Goal: Task Accomplishment & Management: Use online tool/utility

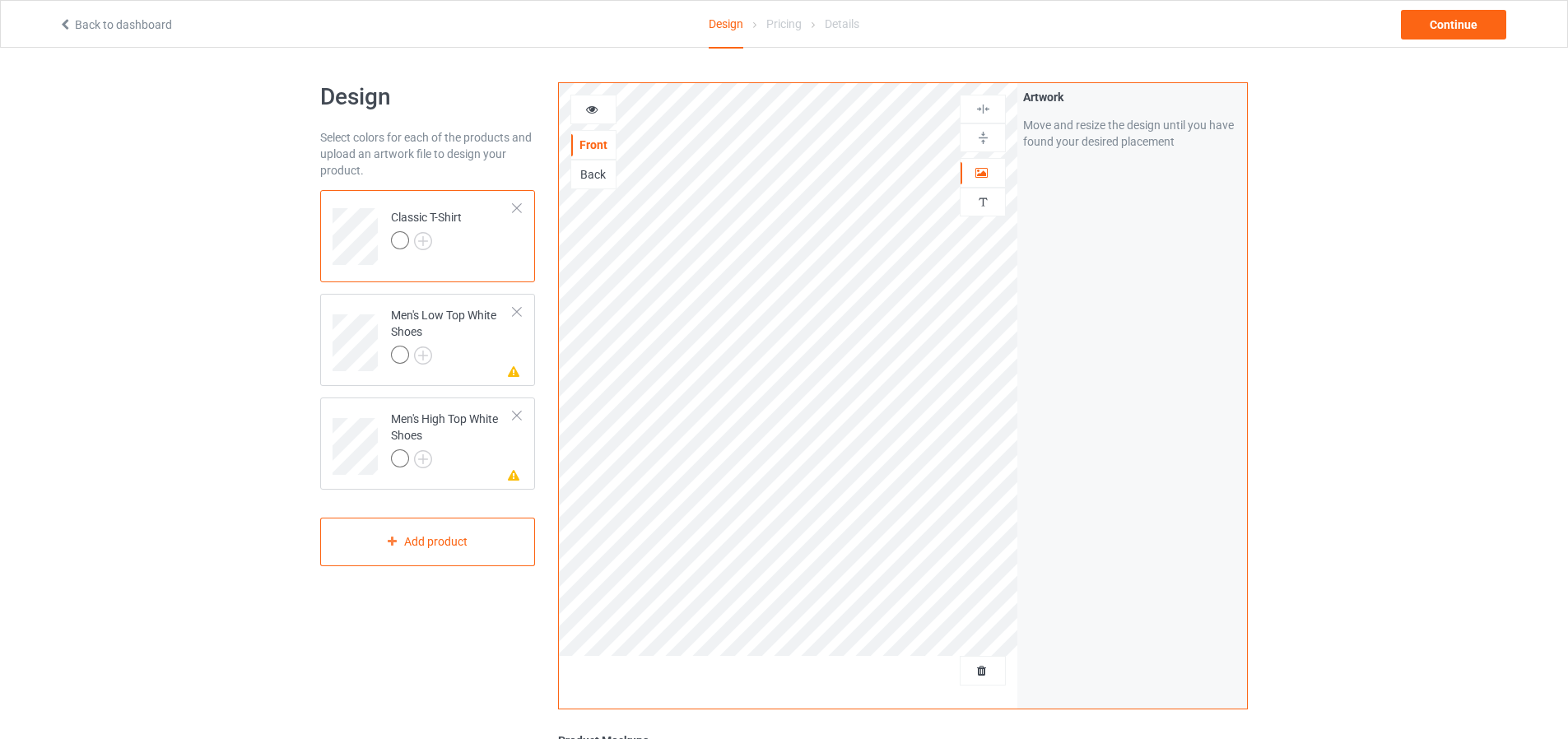
click at [514, 200] on td "Classic T-Shirt" at bounding box center [452, 230] width 140 height 68
click at [472, 543] on div "Add product" at bounding box center [427, 542] width 215 height 49
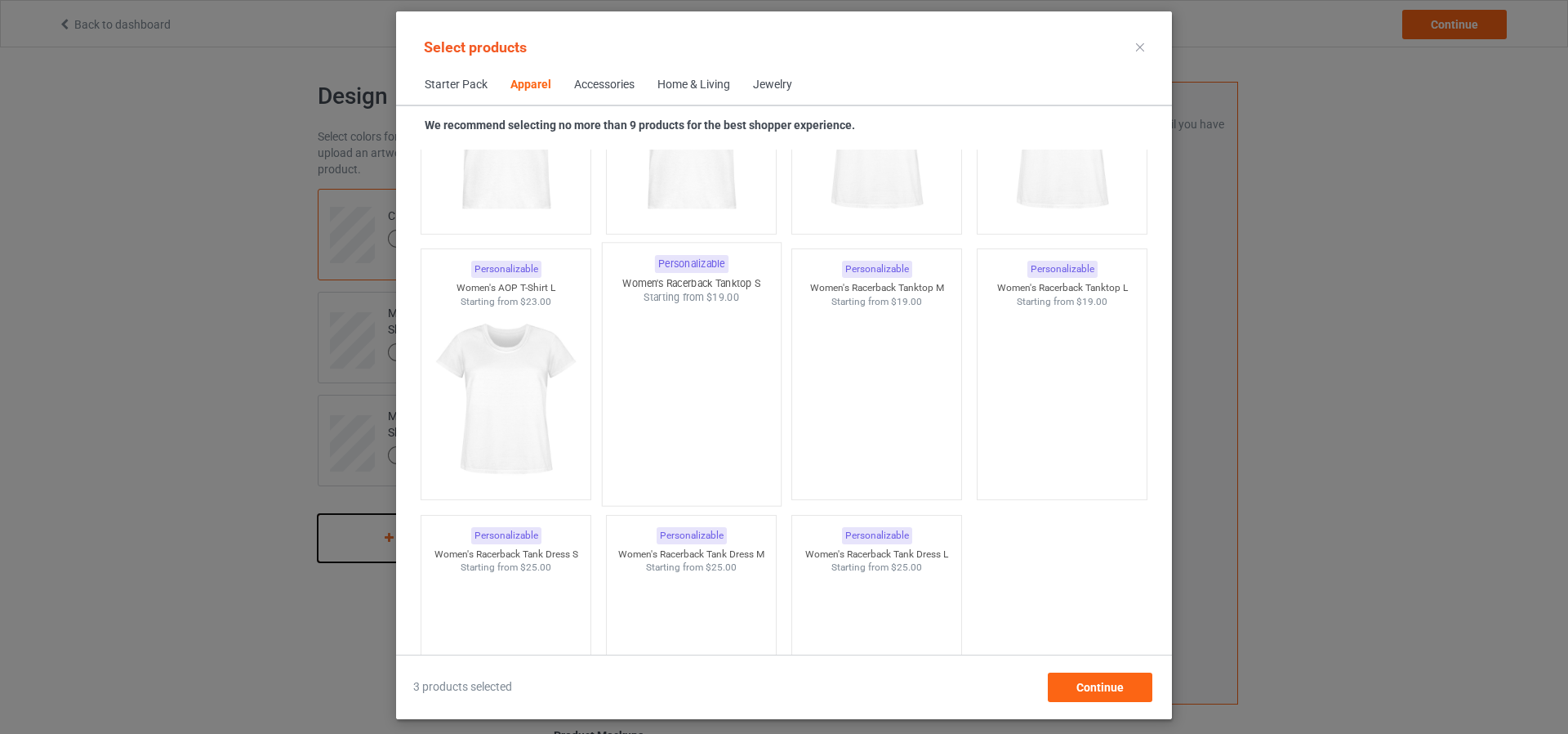
scroll to position [2652, 0]
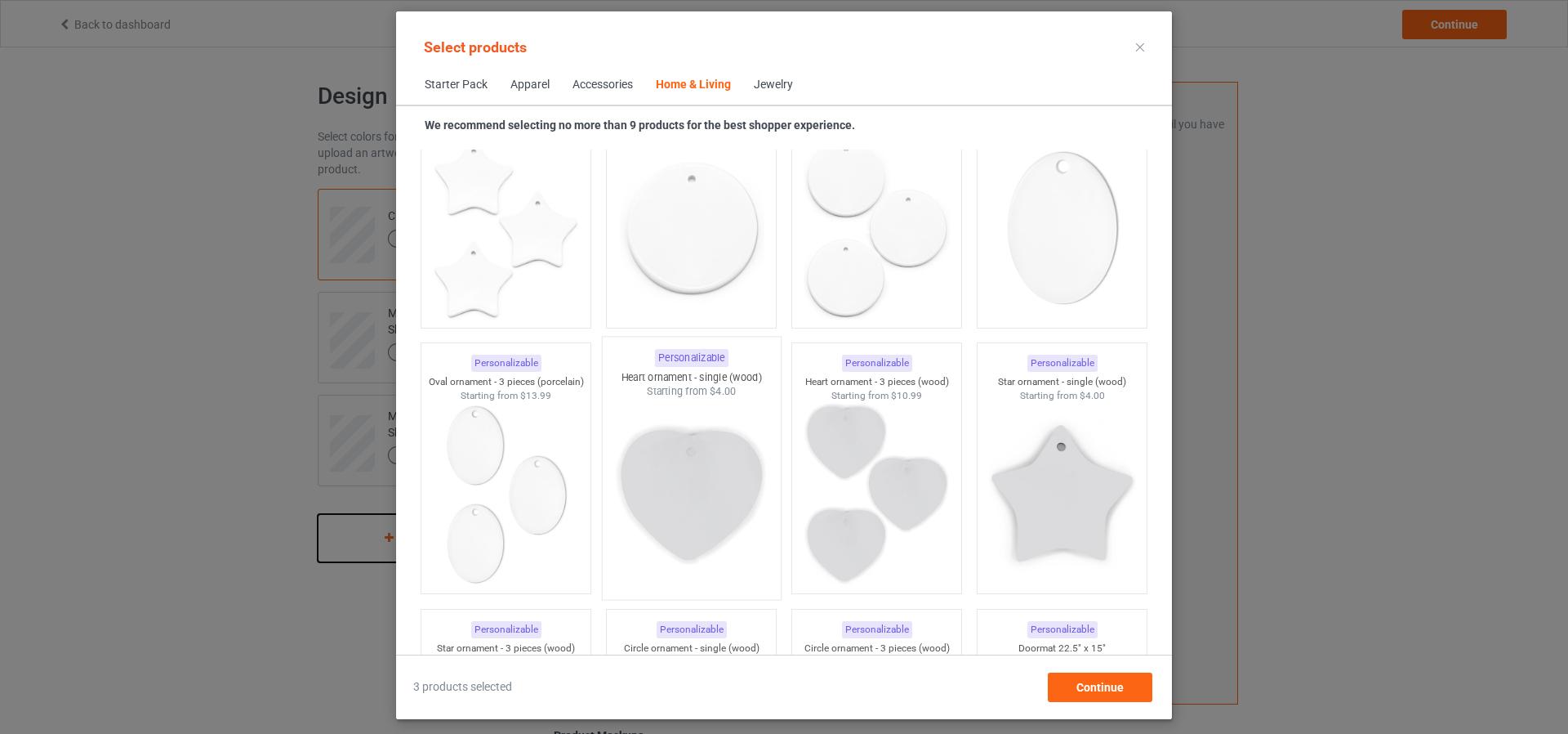
scroll to position [11642, 0]
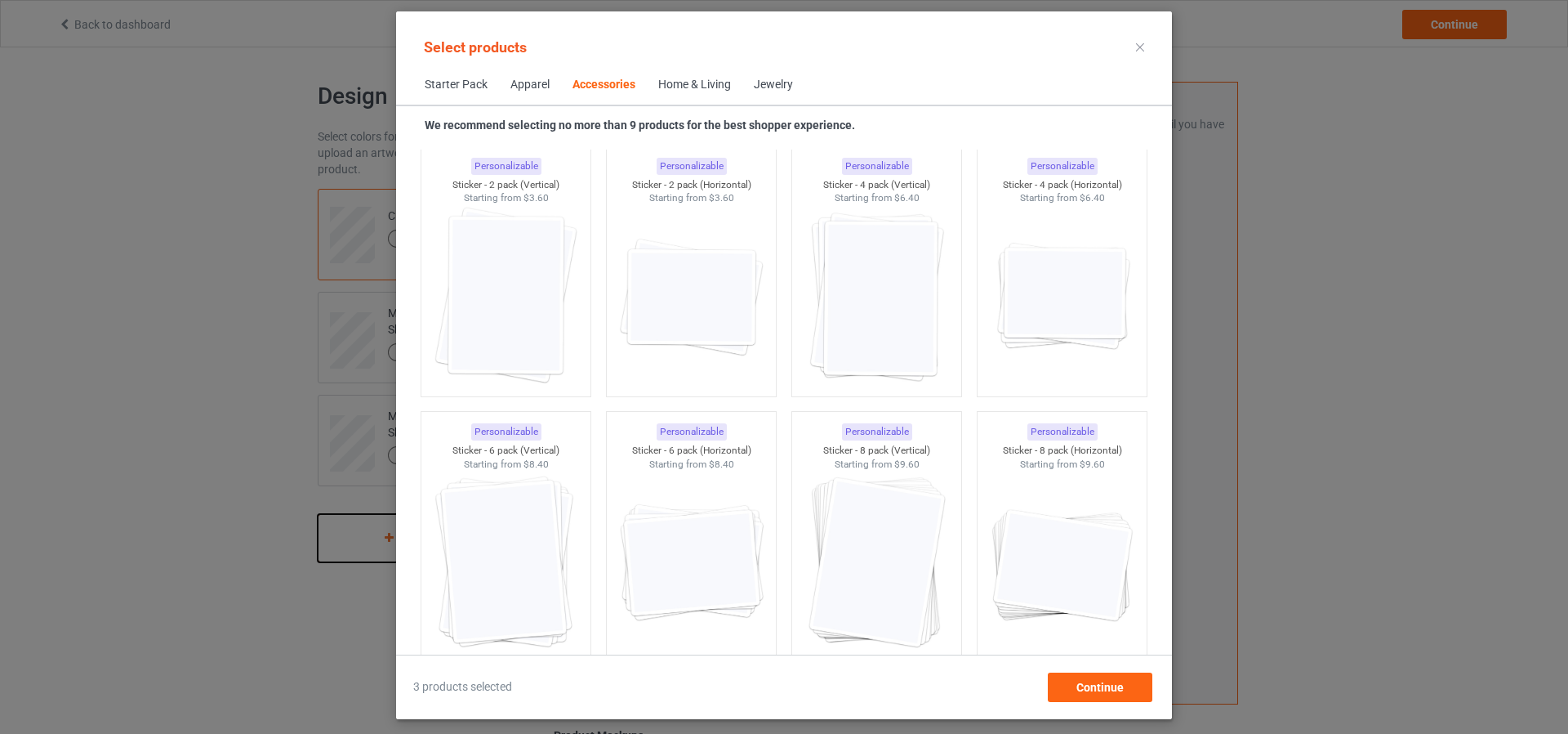
scroll to position [1684, 0]
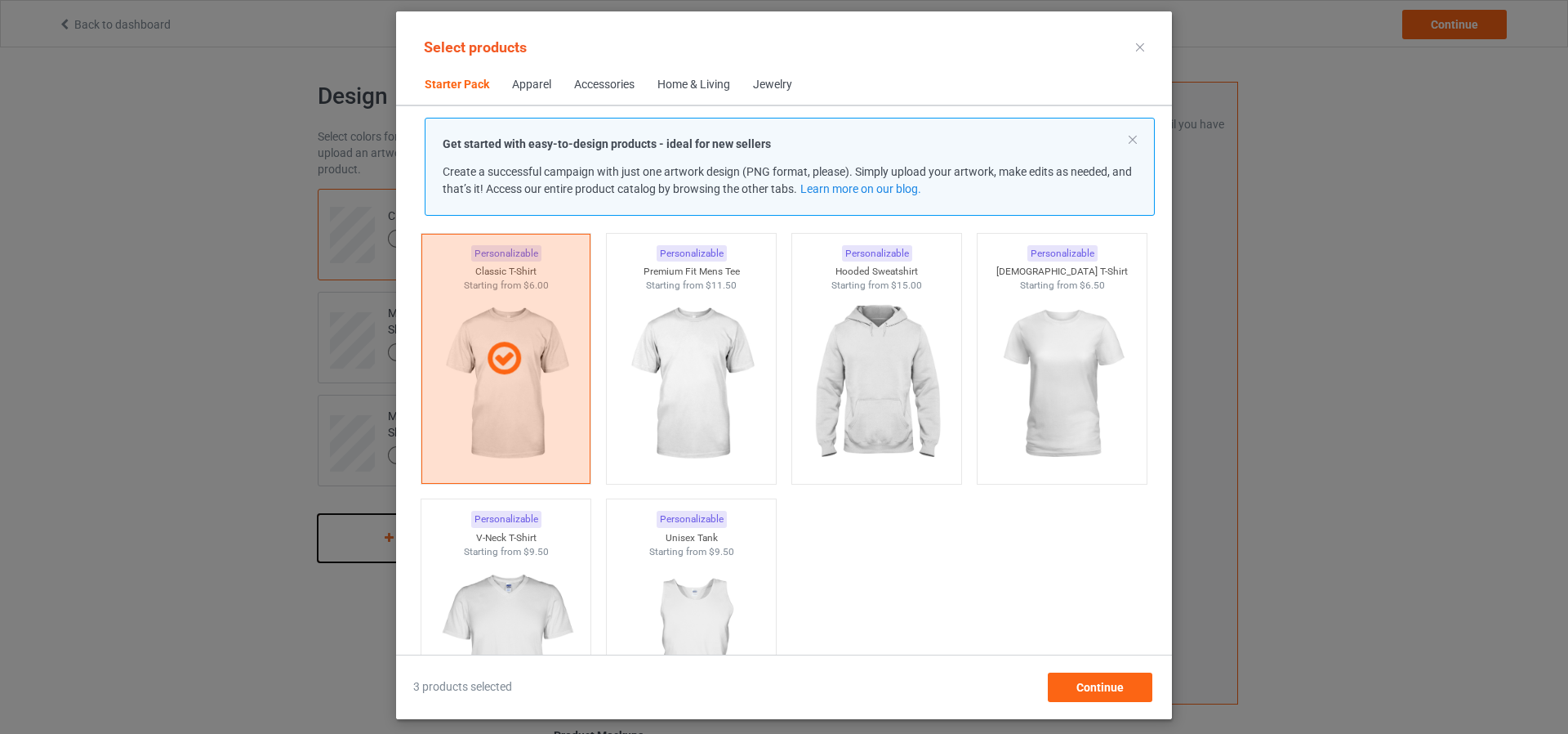
scroll to position [82, 0]
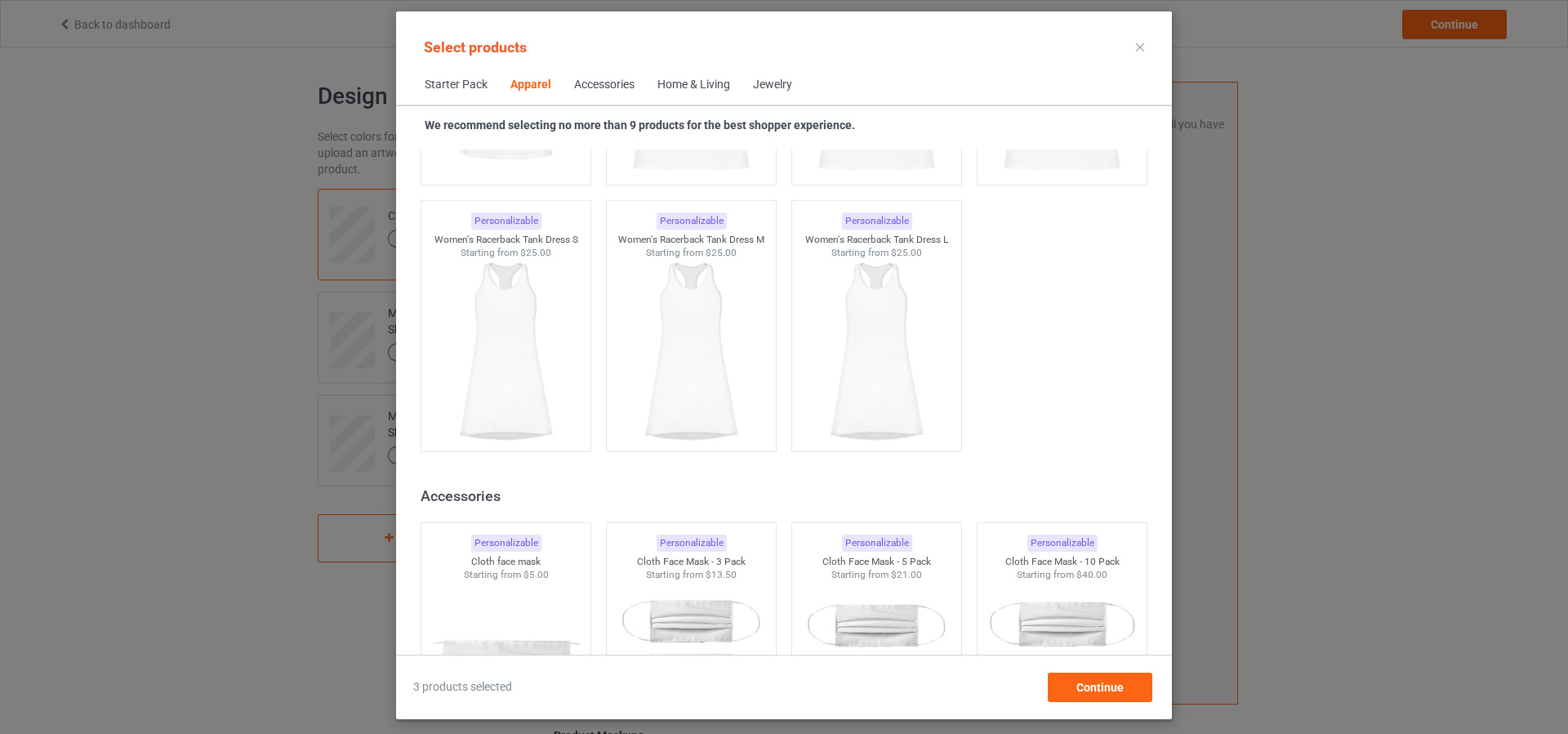
scroll to position [3269, 0]
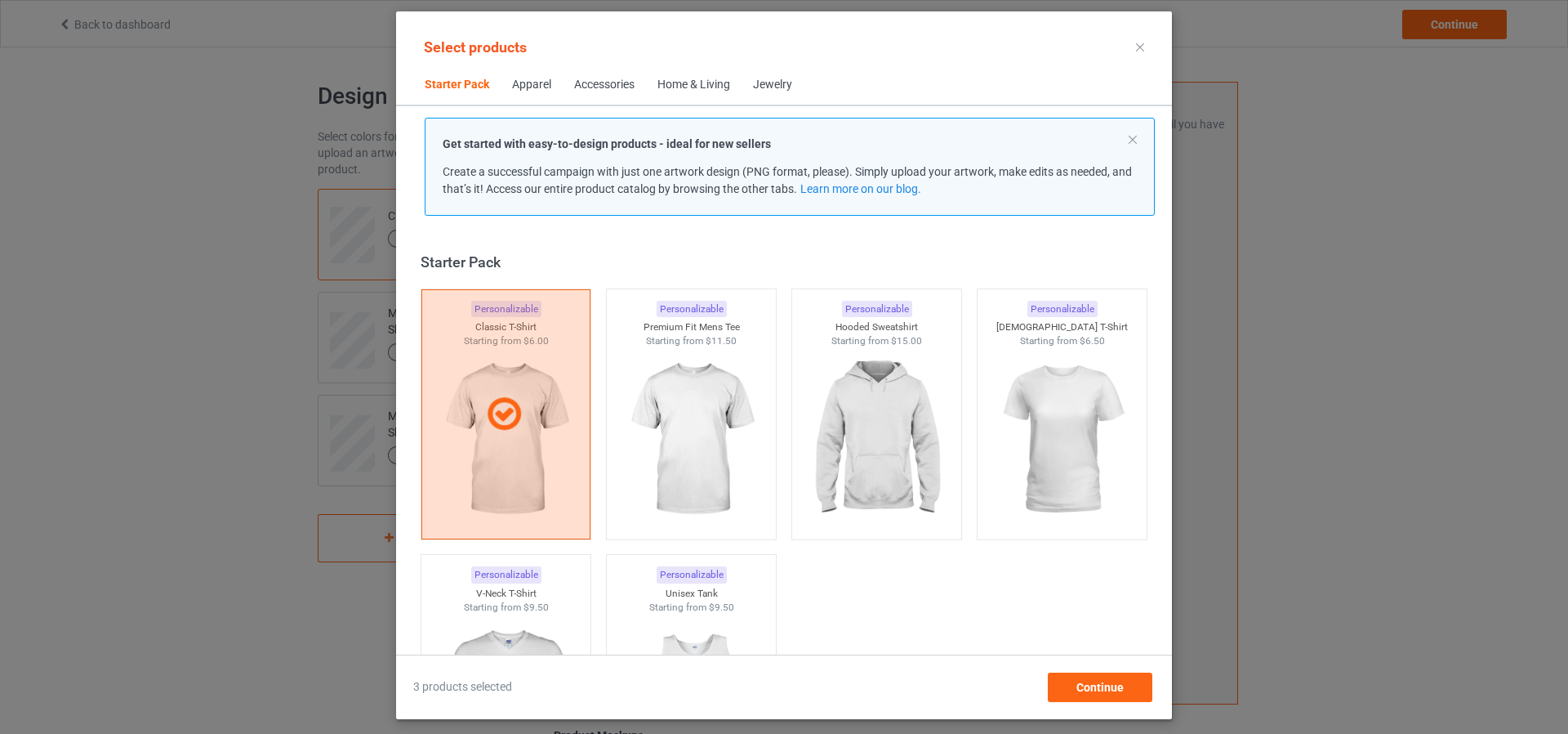
click at [1141, 50] on icon at bounding box center [1140, 48] width 8 height 8
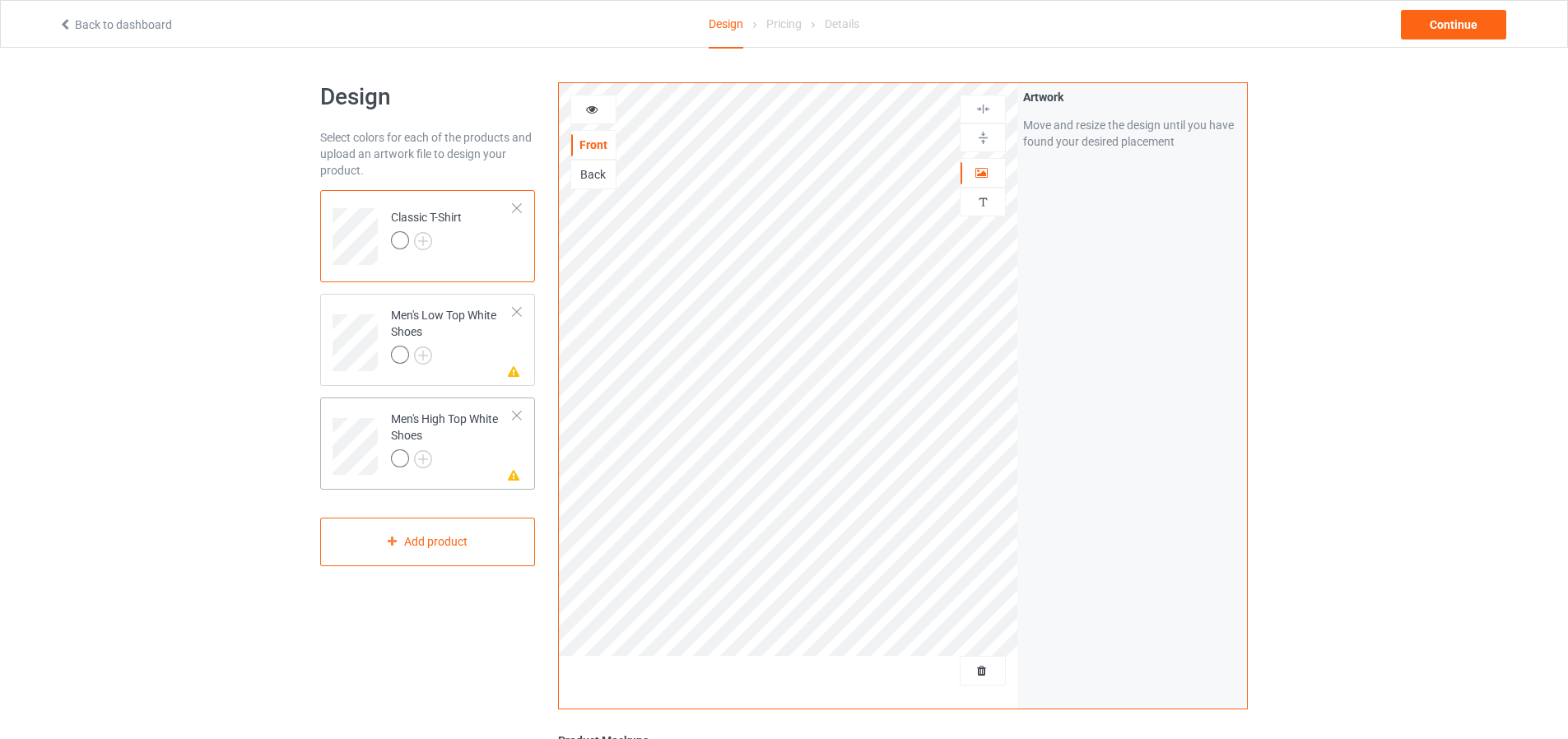
click at [454, 429] on div "Men's High Top White Shoes" at bounding box center [453, 438] width 123 height 56
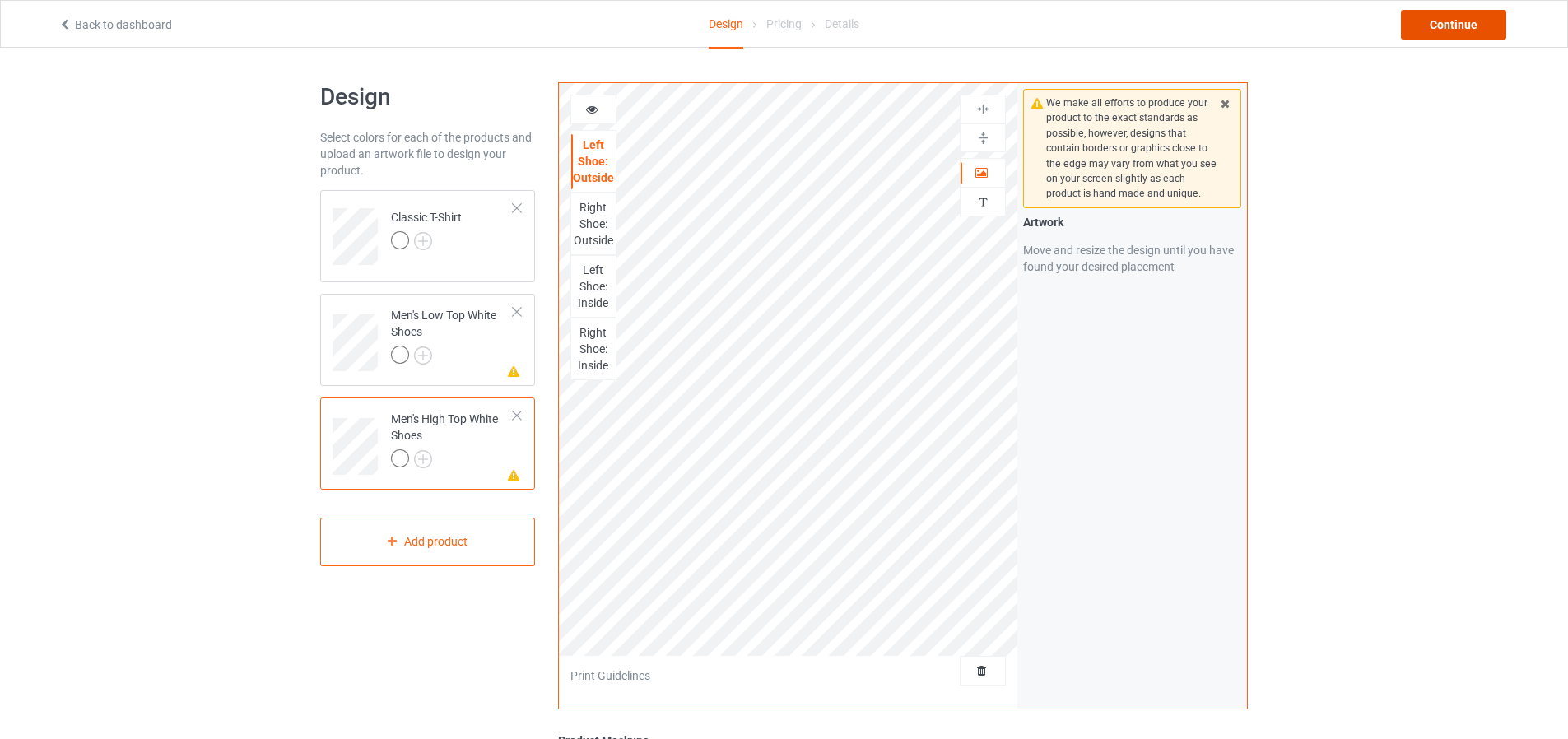
click at [1449, 23] on div "Continue" at bounding box center [1454, 24] width 105 height 29
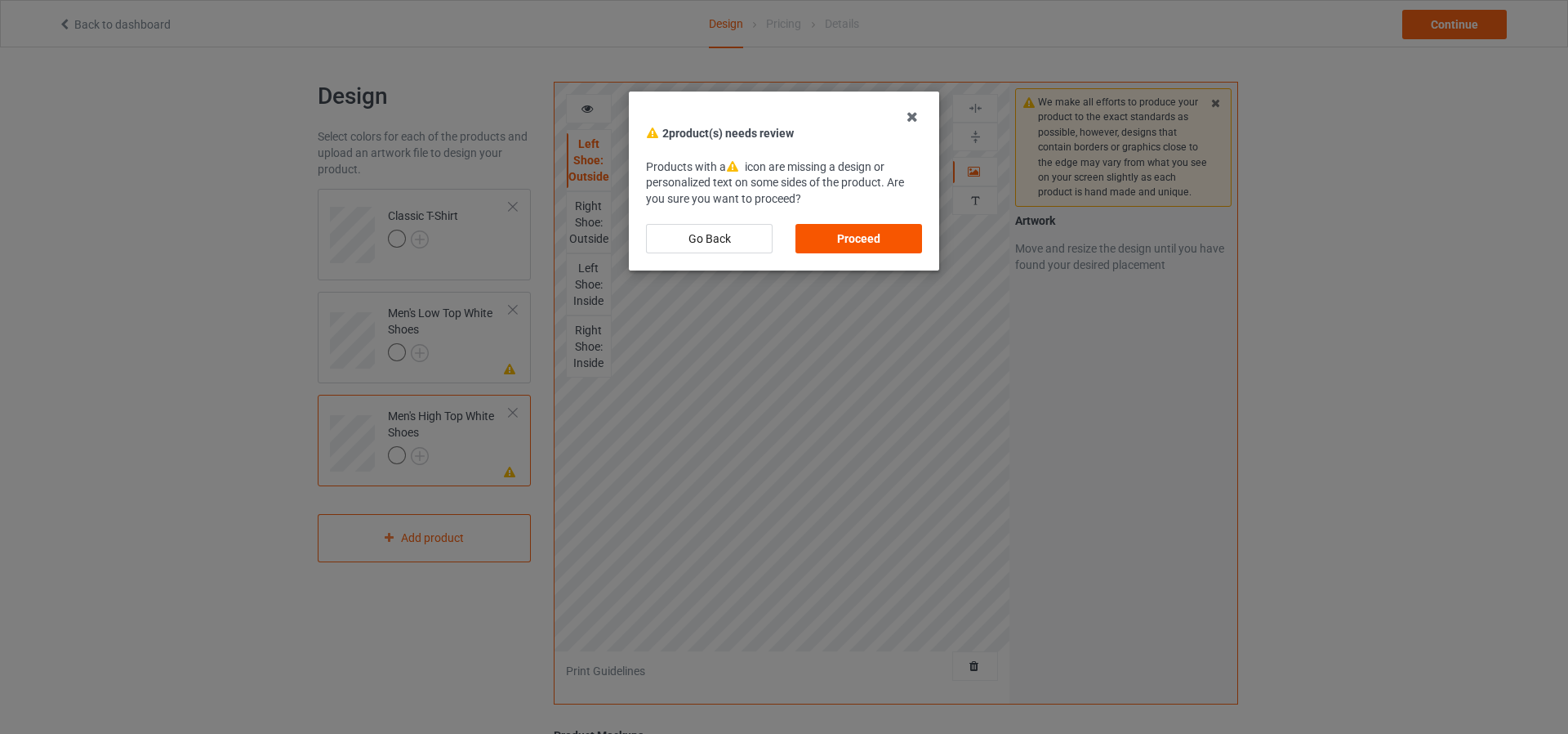
click at [886, 230] on div "Proceed" at bounding box center [859, 238] width 127 height 29
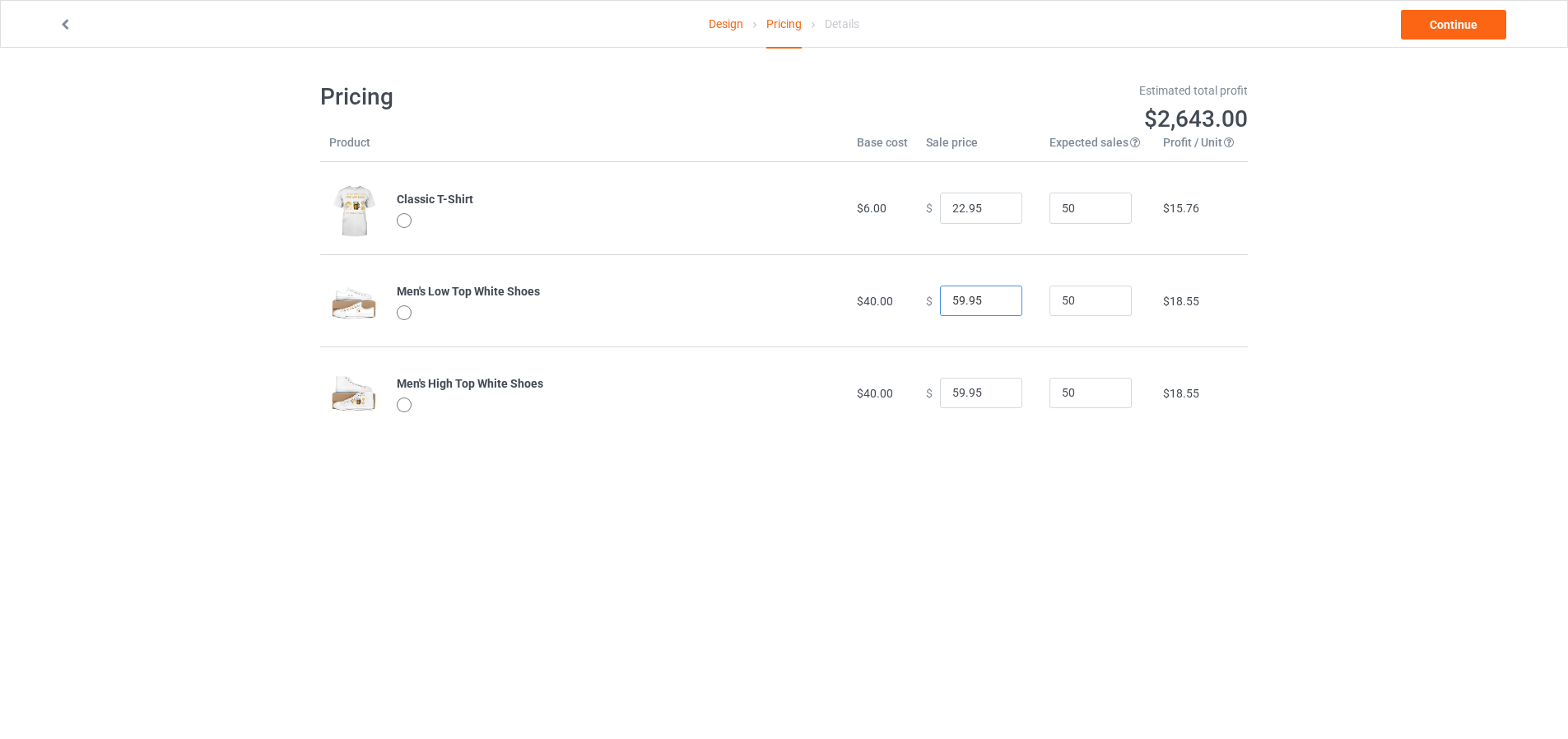
drag, startPoint x: 972, startPoint y: 308, endPoint x: 921, endPoint y: 308, distance: 51.0
click at [926, 308] on div "$ 59.95" at bounding box center [978, 301] width 105 height 31
drag, startPoint x: 956, startPoint y: 299, endPoint x: 906, endPoint y: 300, distance: 50.0
click at [906, 300] on tr "Men's Low Top White Shoes $40.00 $ 0.02 50 -$37.18" at bounding box center [784, 300] width 928 height 92
type input "69.95"
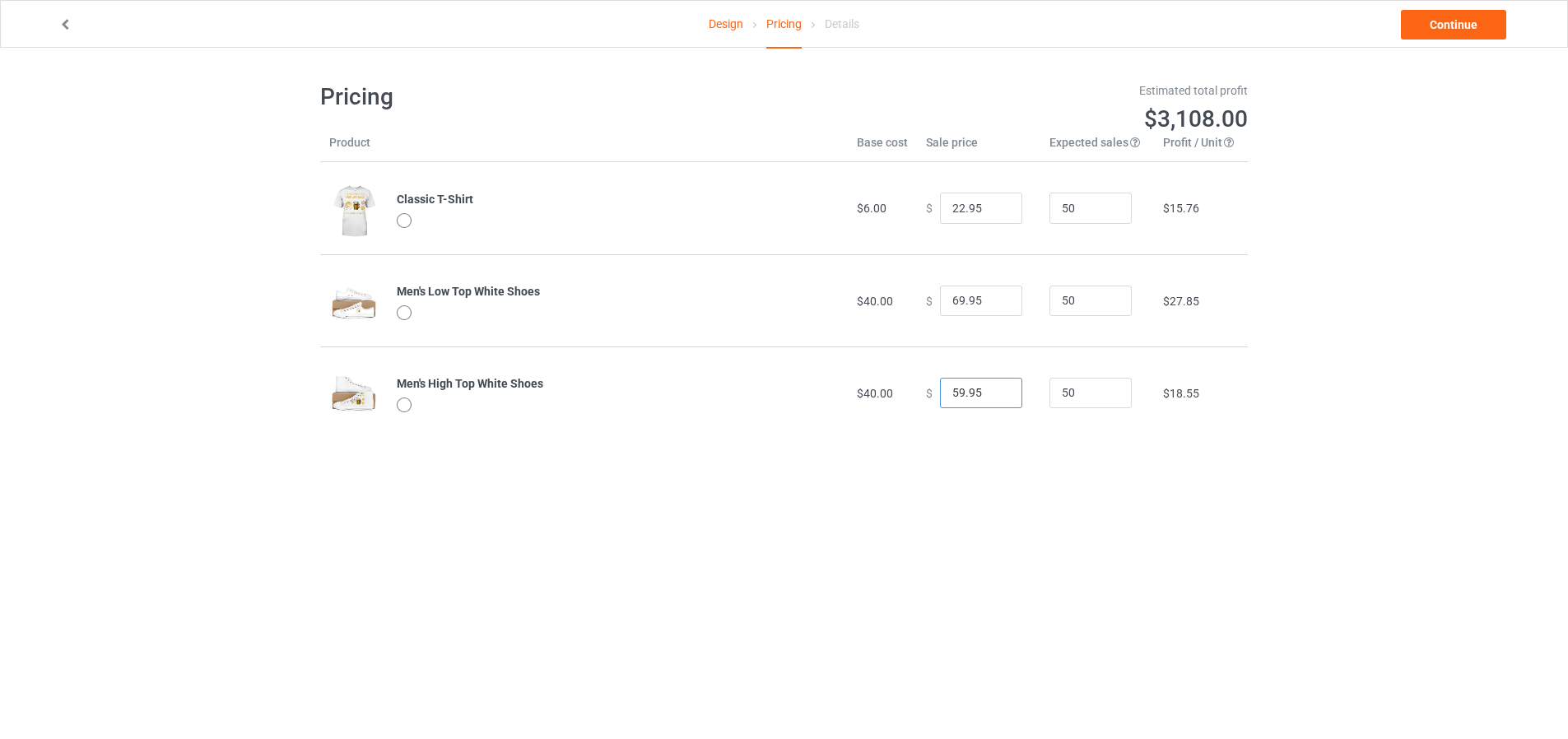
drag, startPoint x: 970, startPoint y: 394, endPoint x: 892, endPoint y: 395, distance: 78.0
click at [892, 395] on tr "Men's High Top White Shoes $40.00 $ 59.95 50 $18.55" at bounding box center [784, 393] width 928 height 92
type input "69.95"
